Goal: Browse casually

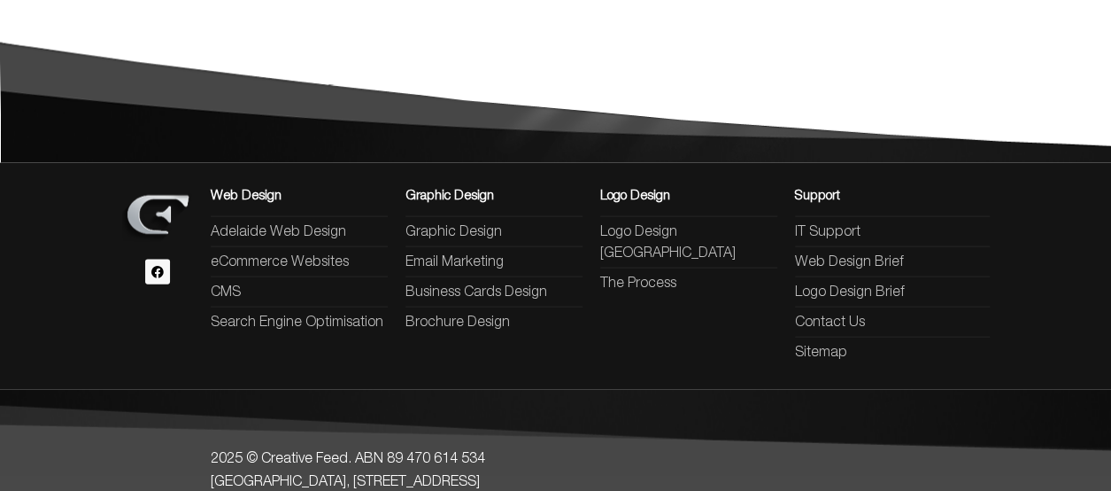
scroll to position [1828, 0]
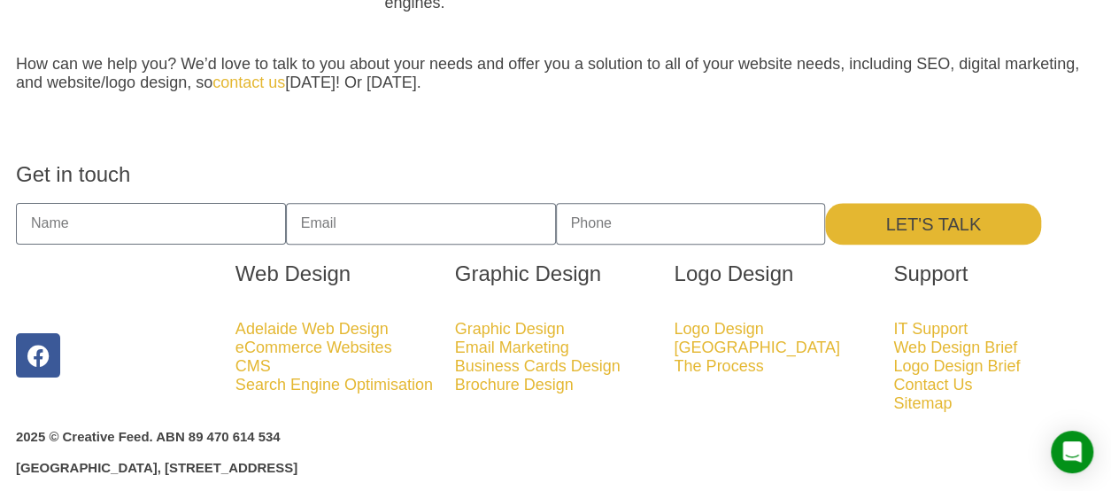
scroll to position [1771, 0]
